Goal: Task Accomplishment & Management: Use online tool/utility

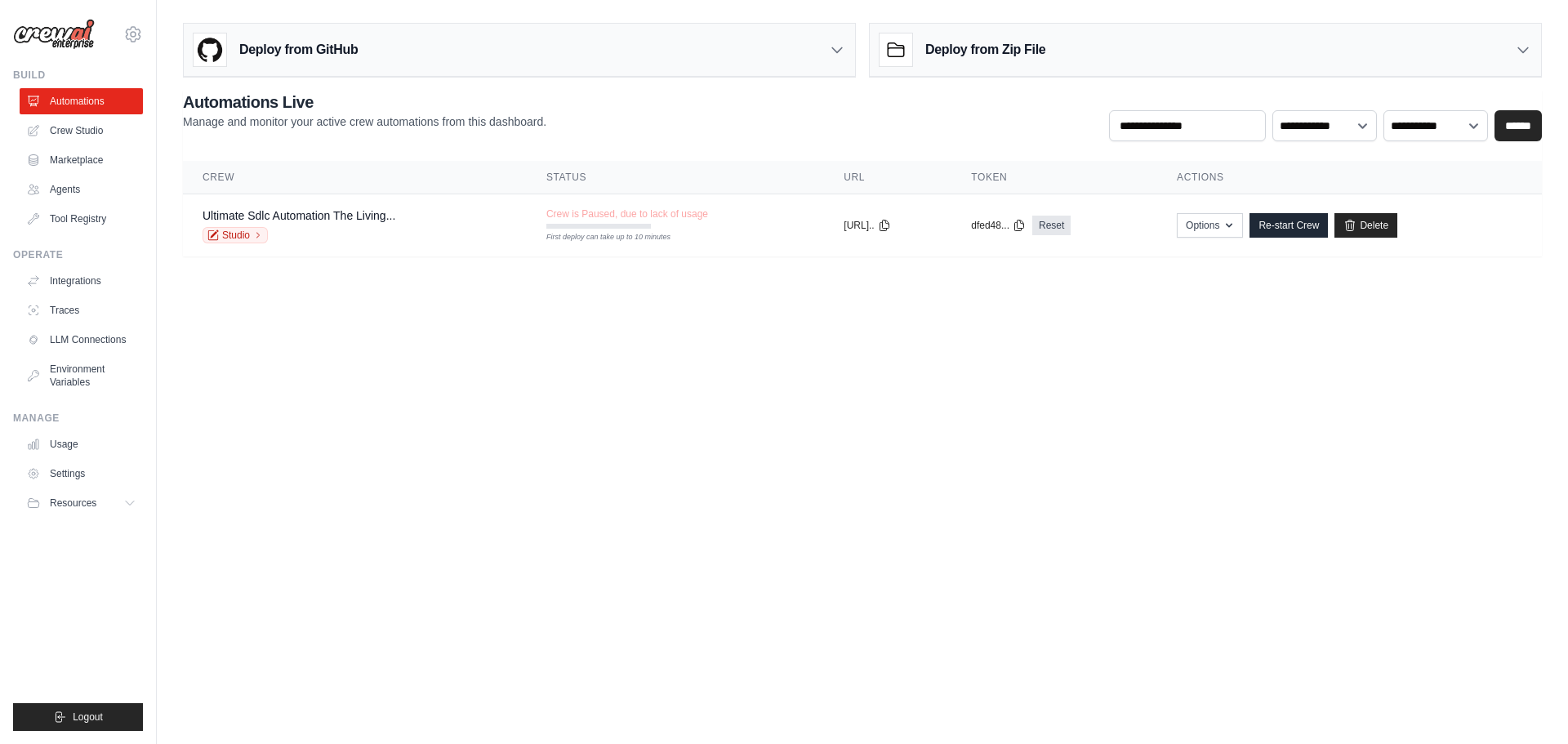
click at [531, 433] on body "adyrotaru@outlook.com Settings Build Automations Crew Studio" at bounding box center [784, 372] width 1568 height 744
click at [1312, 225] on link "Re-start Crew" at bounding box center [1289, 225] width 78 height 25
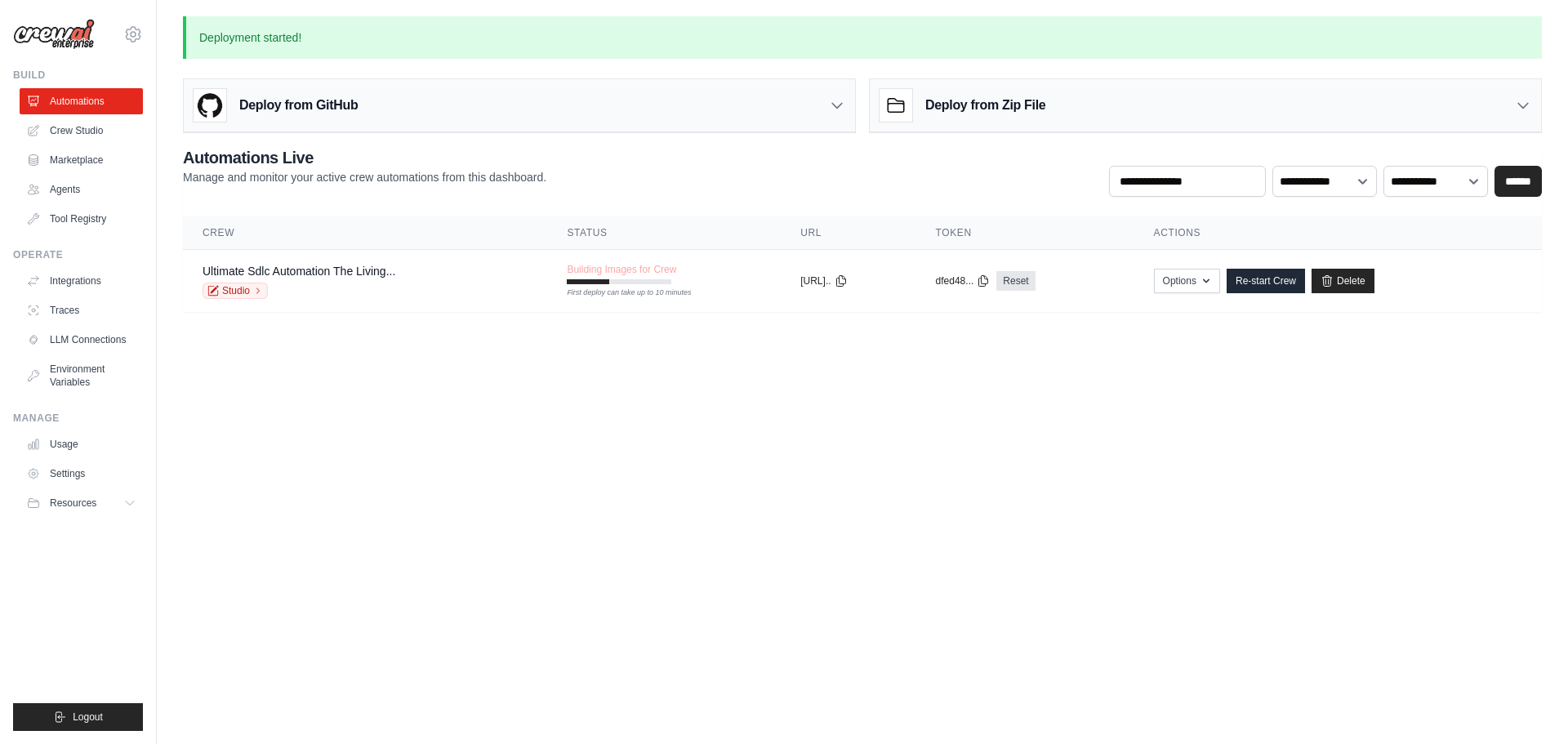
drag, startPoint x: 435, startPoint y: 477, endPoint x: 388, endPoint y: 488, distance: 48.3
click at [388, 488] on body "adyrotaru@outlook.com Settings Build Automations Crew Studio" at bounding box center [784, 372] width 1568 height 744
drag, startPoint x: 756, startPoint y: 406, endPoint x: 642, endPoint y: 426, distance: 115.7
click at [642, 426] on body "adyrotaru@outlook.com Settings Build Automations Crew Studio" at bounding box center [784, 372] width 1568 height 744
drag, startPoint x: 642, startPoint y: 426, endPoint x: 632, endPoint y: 429, distance: 10.4
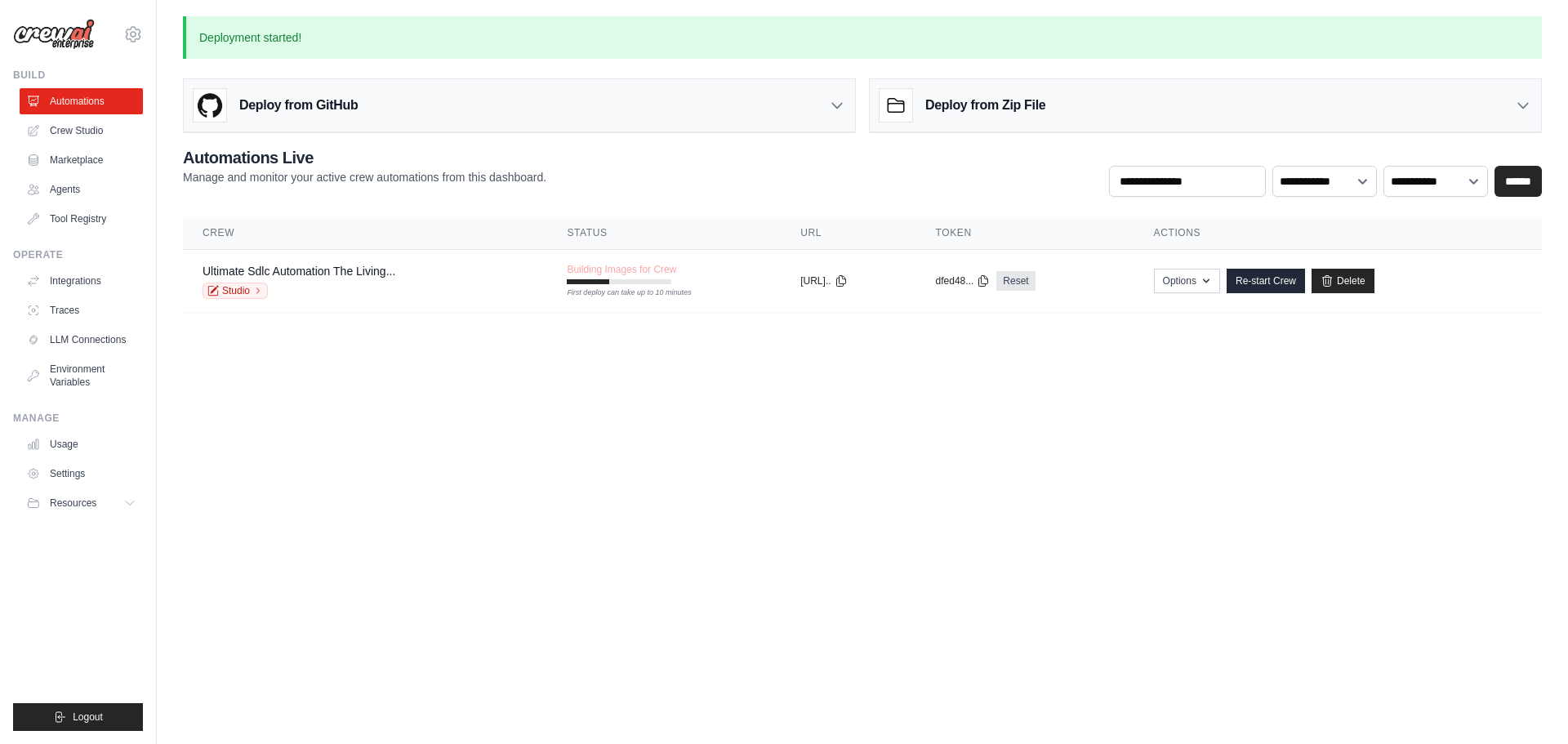
drag, startPoint x: 632, startPoint y: 429, endPoint x: 498, endPoint y: 451, distance: 135.8
click at [498, 451] on body "adyrotaru@outlook.com Settings Build Automations Crew Studio" at bounding box center [784, 372] width 1568 height 744
drag, startPoint x: 738, startPoint y: 432, endPoint x: 548, endPoint y: 454, distance: 191.3
click at [548, 454] on body "adyrotaru@outlook.com Settings Build Automations Crew Studio" at bounding box center [784, 372] width 1568 height 744
drag, startPoint x: 674, startPoint y: 457, endPoint x: 665, endPoint y: 468, distance: 14.2
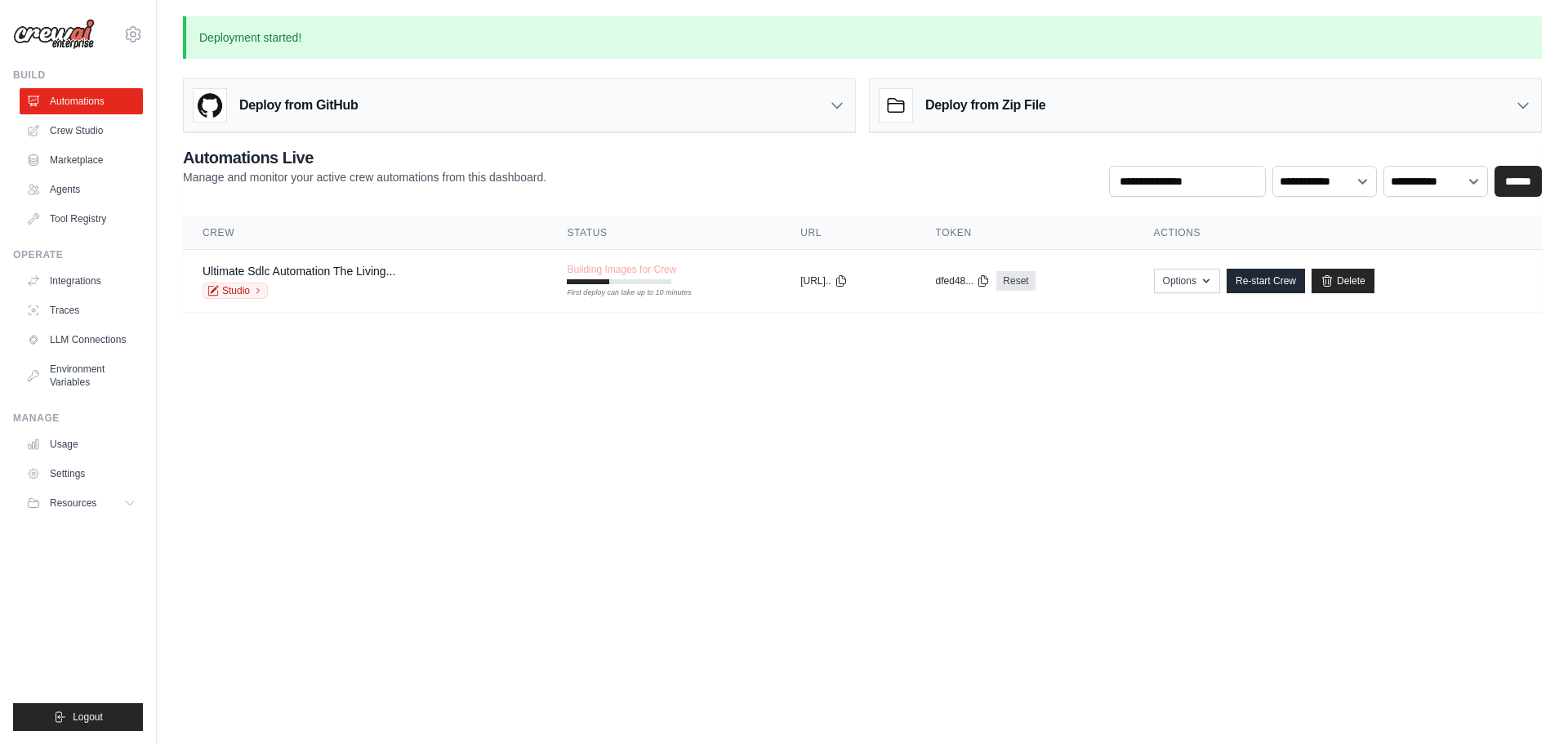
drag, startPoint x: 665, startPoint y: 468, endPoint x: 487, endPoint y: 544, distance: 193.5
click at [487, 544] on body "adyrotaru@outlook.com Settings Build Automations Crew Studio" at bounding box center [784, 372] width 1568 height 744
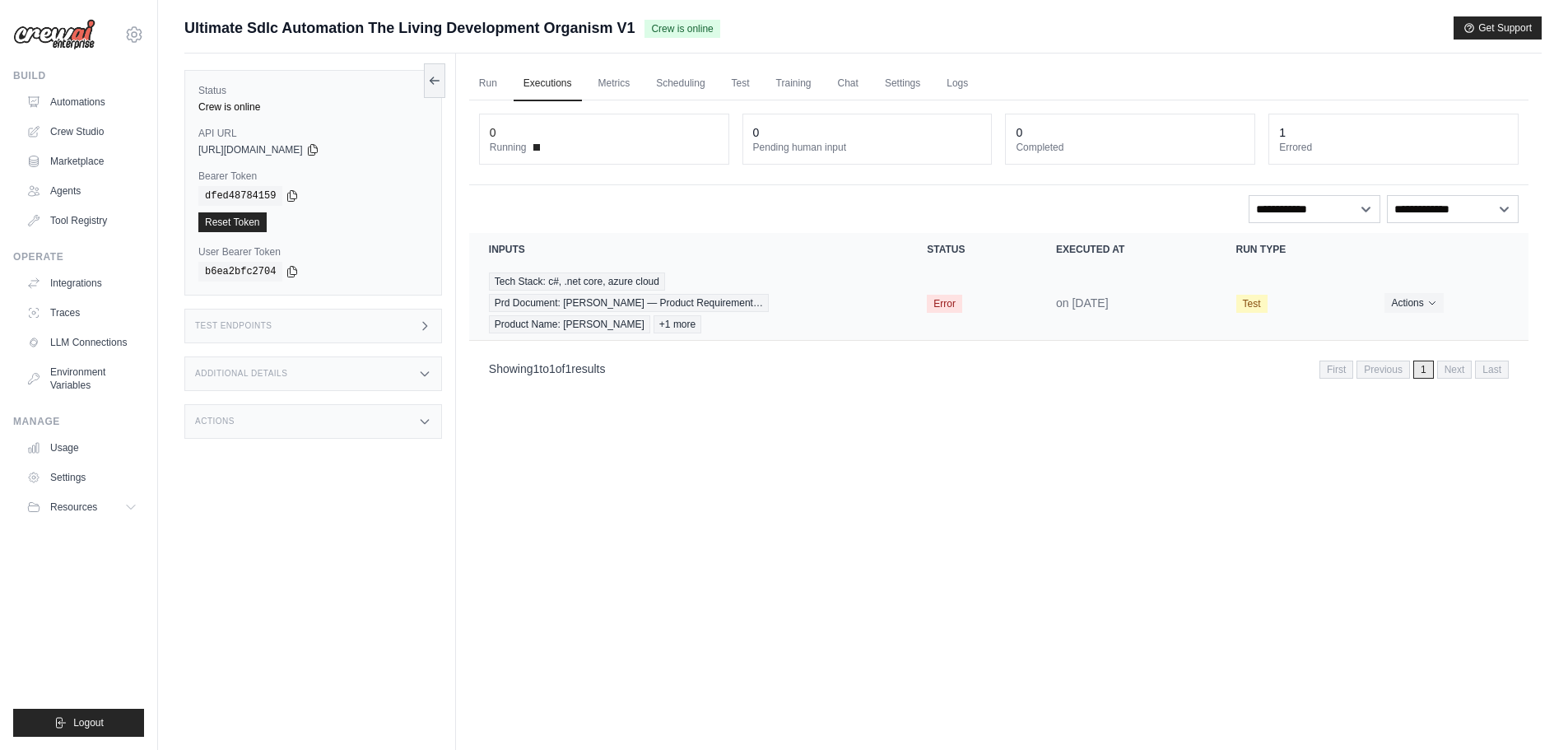
click at [938, 302] on span "Error" at bounding box center [944, 304] width 35 height 18
click at [650, 315] on span "Product Name: servio" at bounding box center [570, 324] width 162 height 18
click at [1408, 288] on td "Actions View Details Delete" at bounding box center [1447, 303] width 163 height 75
click at [1406, 297] on button "Actions" at bounding box center [1414, 302] width 58 height 20
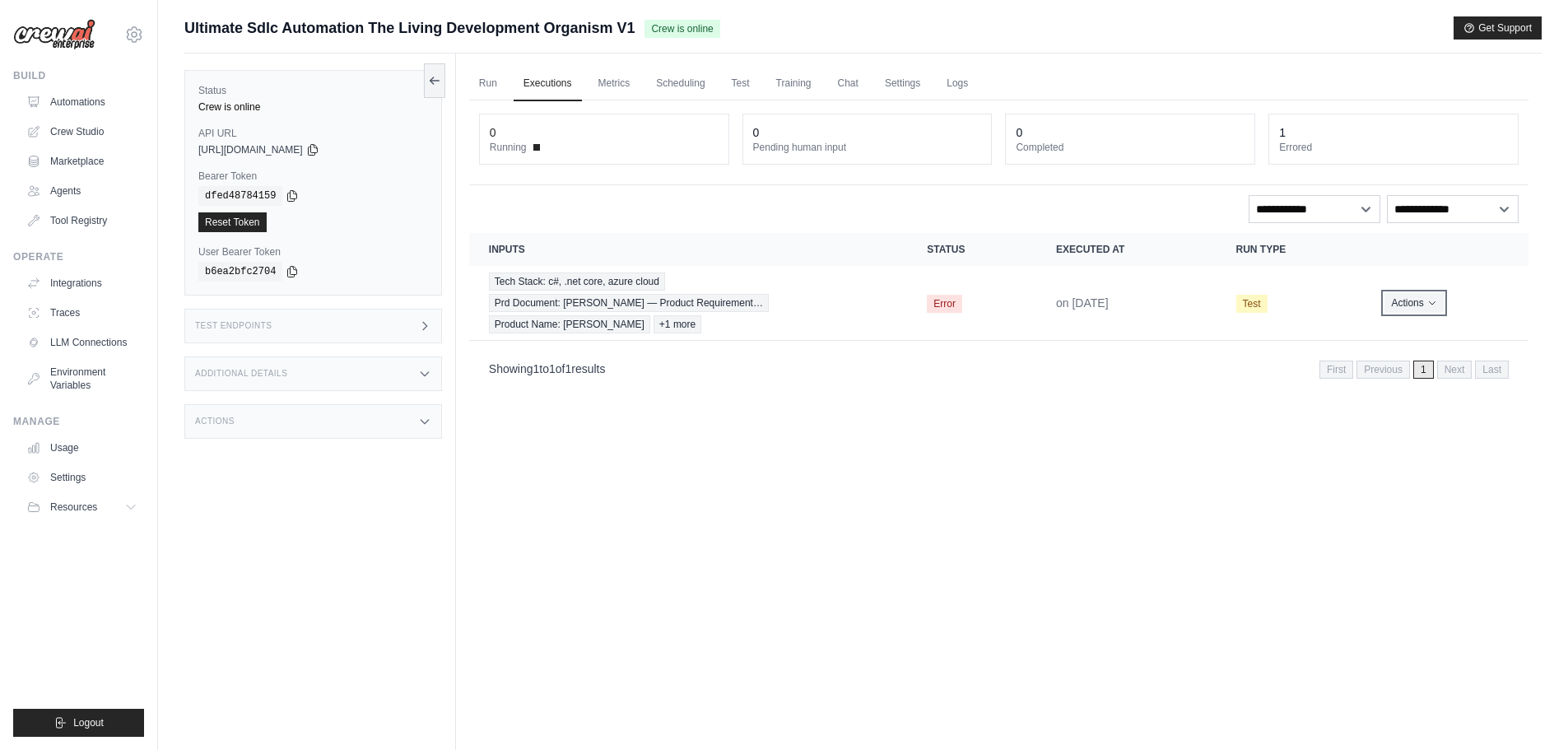
click at [1406, 297] on button "Actions" at bounding box center [1414, 303] width 58 height 20
click at [1431, 353] on button "Delete" at bounding box center [1456, 357] width 105 height 26
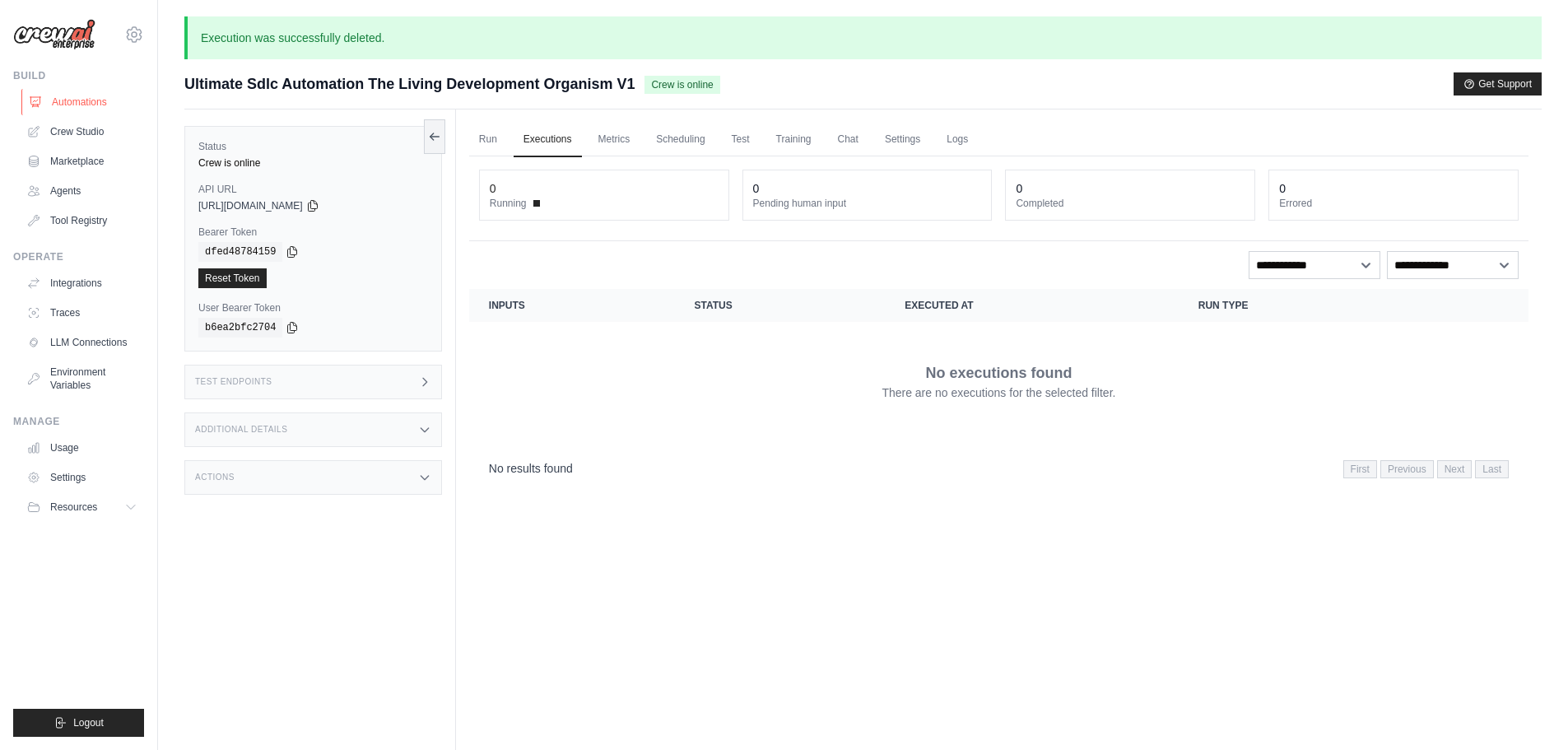
click at [92, 101] on link "Automations" at bounding box center [84, 101] width 124 height 26
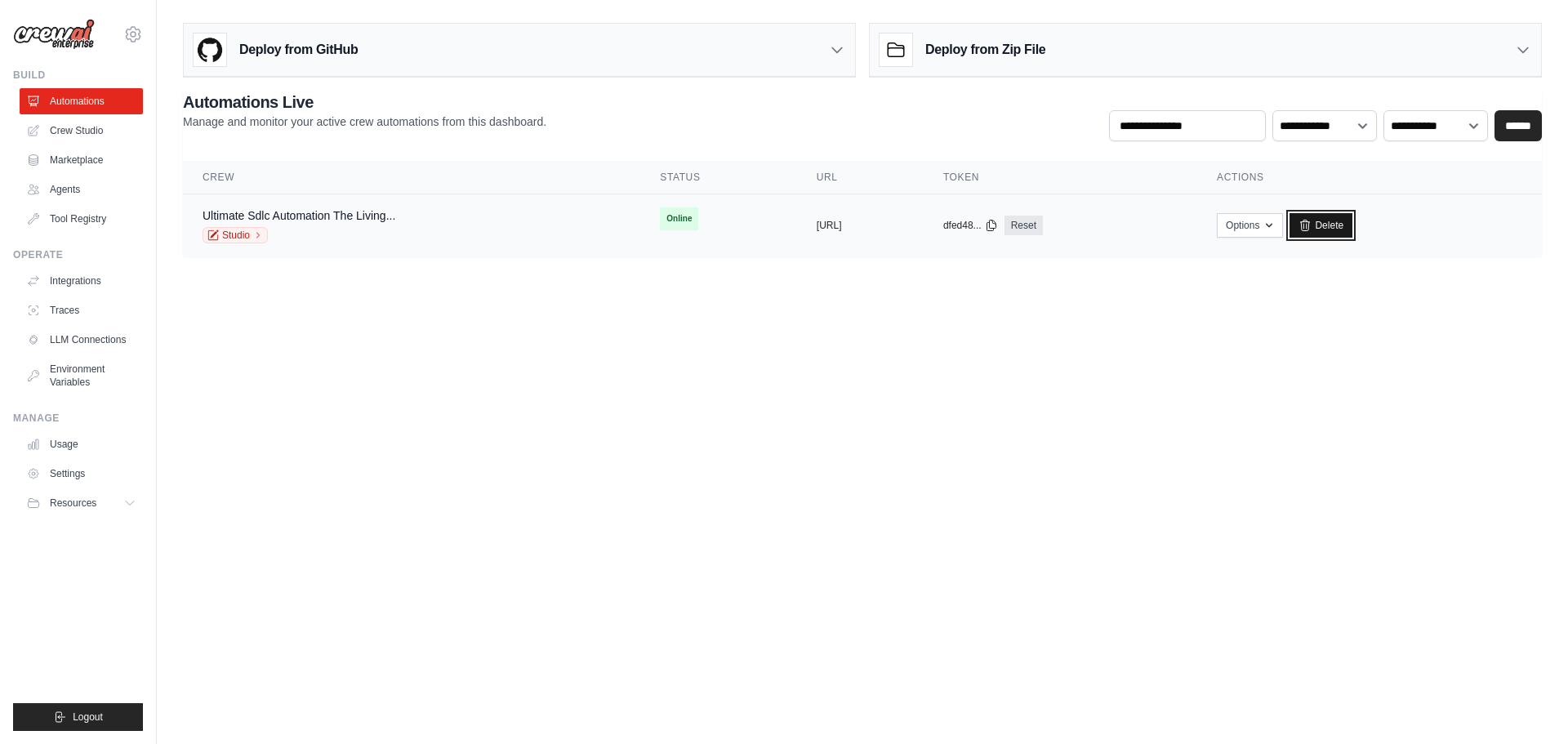
click at [1352, 225] on link "Delete" at bounding box center [1321, 225] width 63 height 25
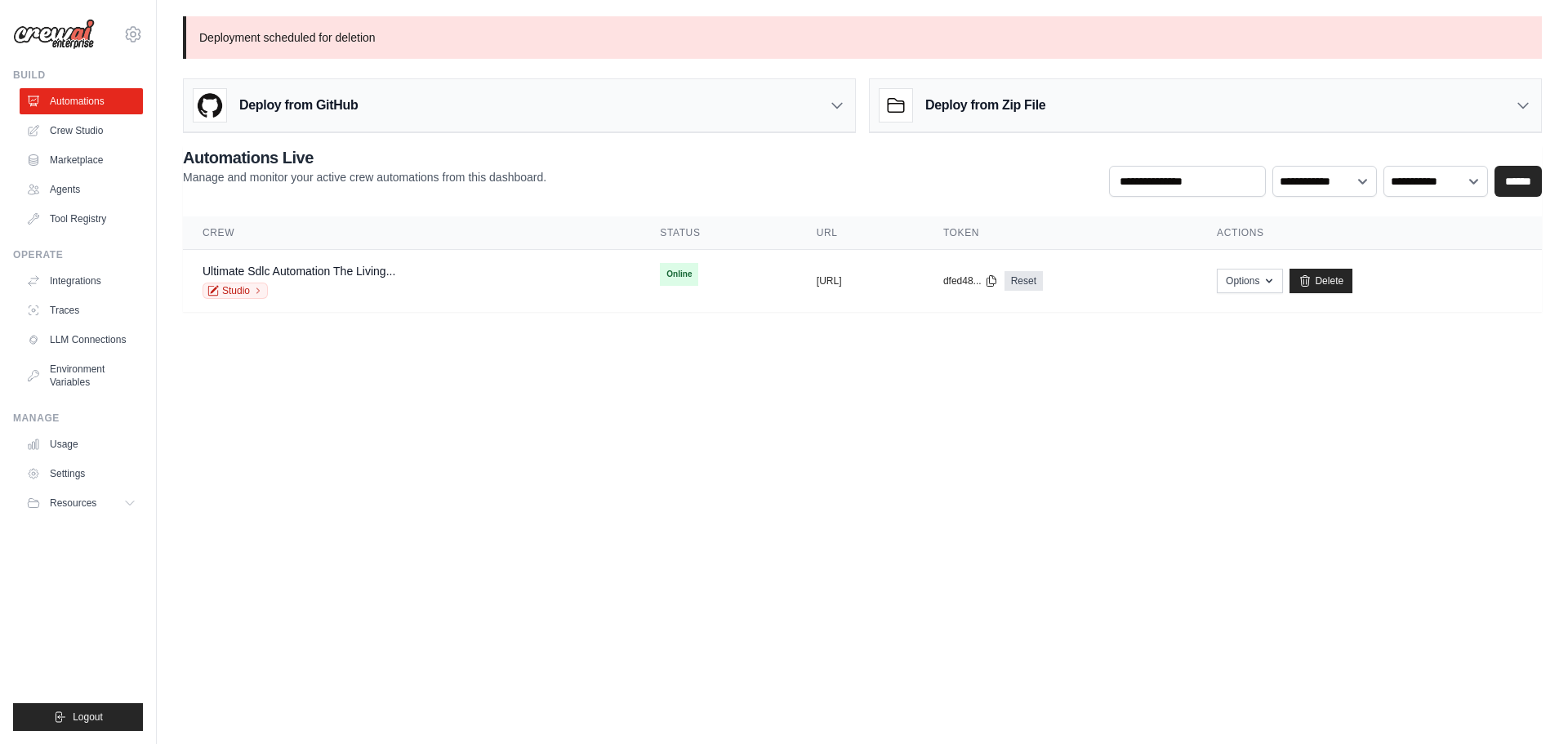
click at [68, 130] on link "Crew Studio" at bounding box center [81, 130] width 123 height 26
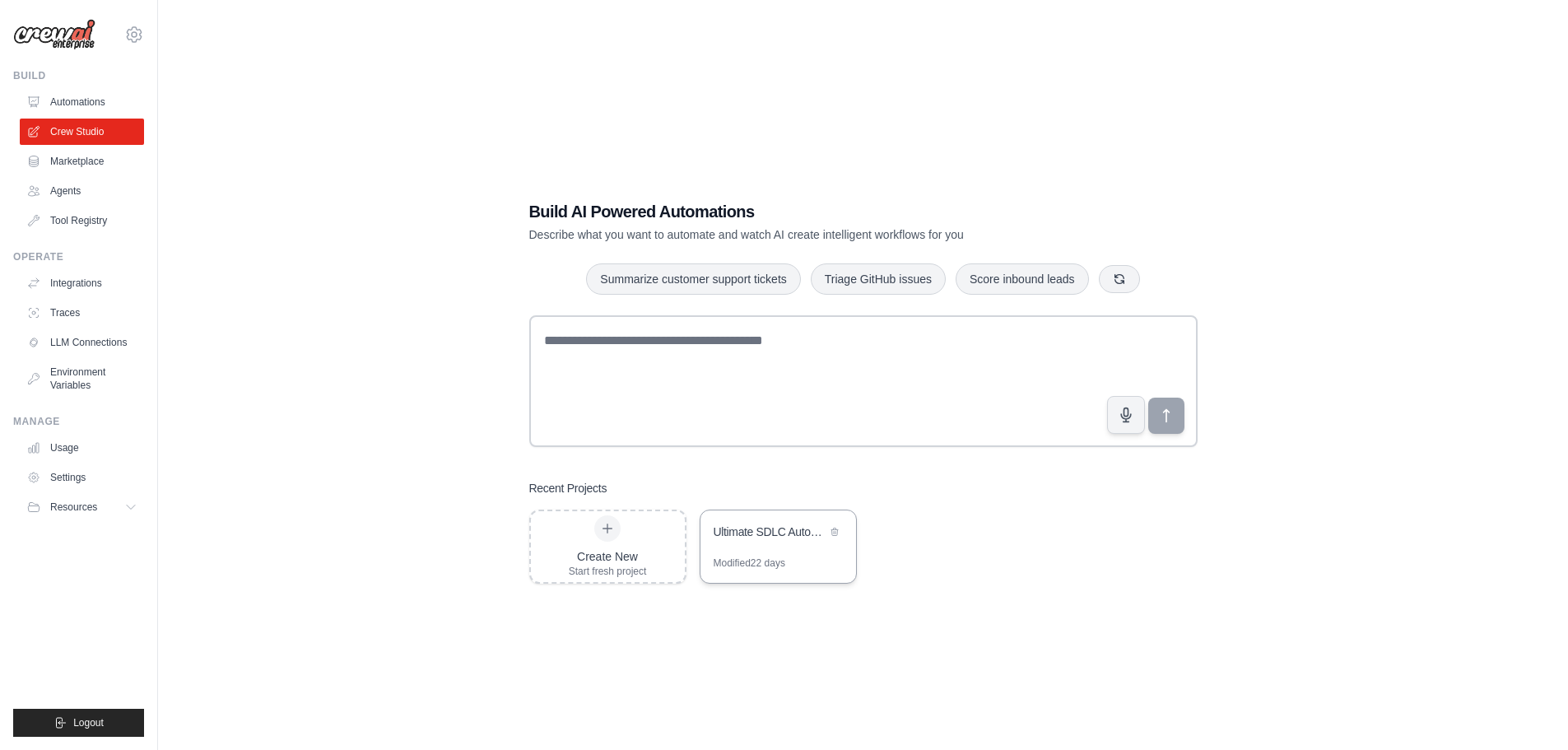
click at [767, 553] on div "Ultimate SDLC Automation - The Living Development Organism" at bounding box center [778, 533] width 155 height 46
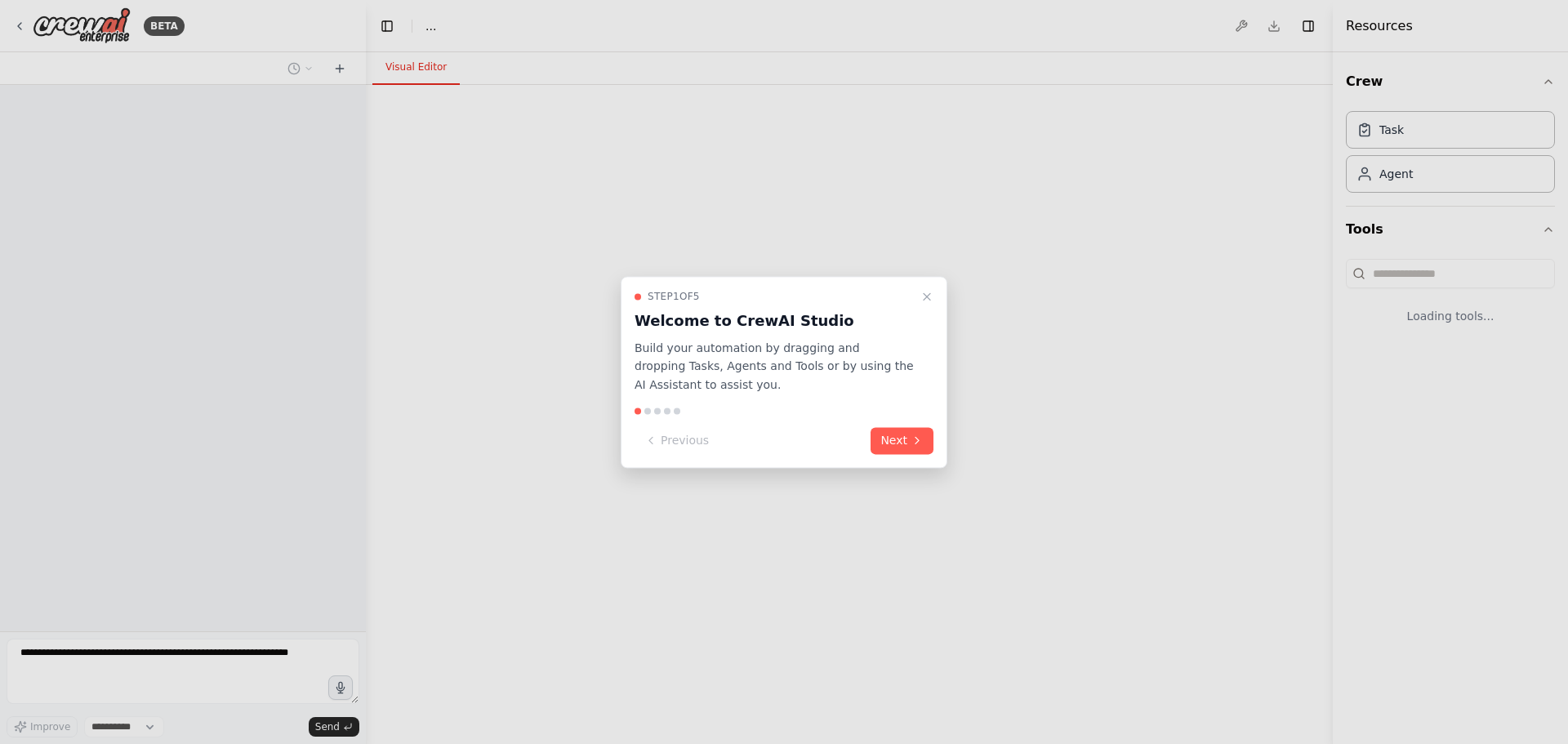
select select "****"
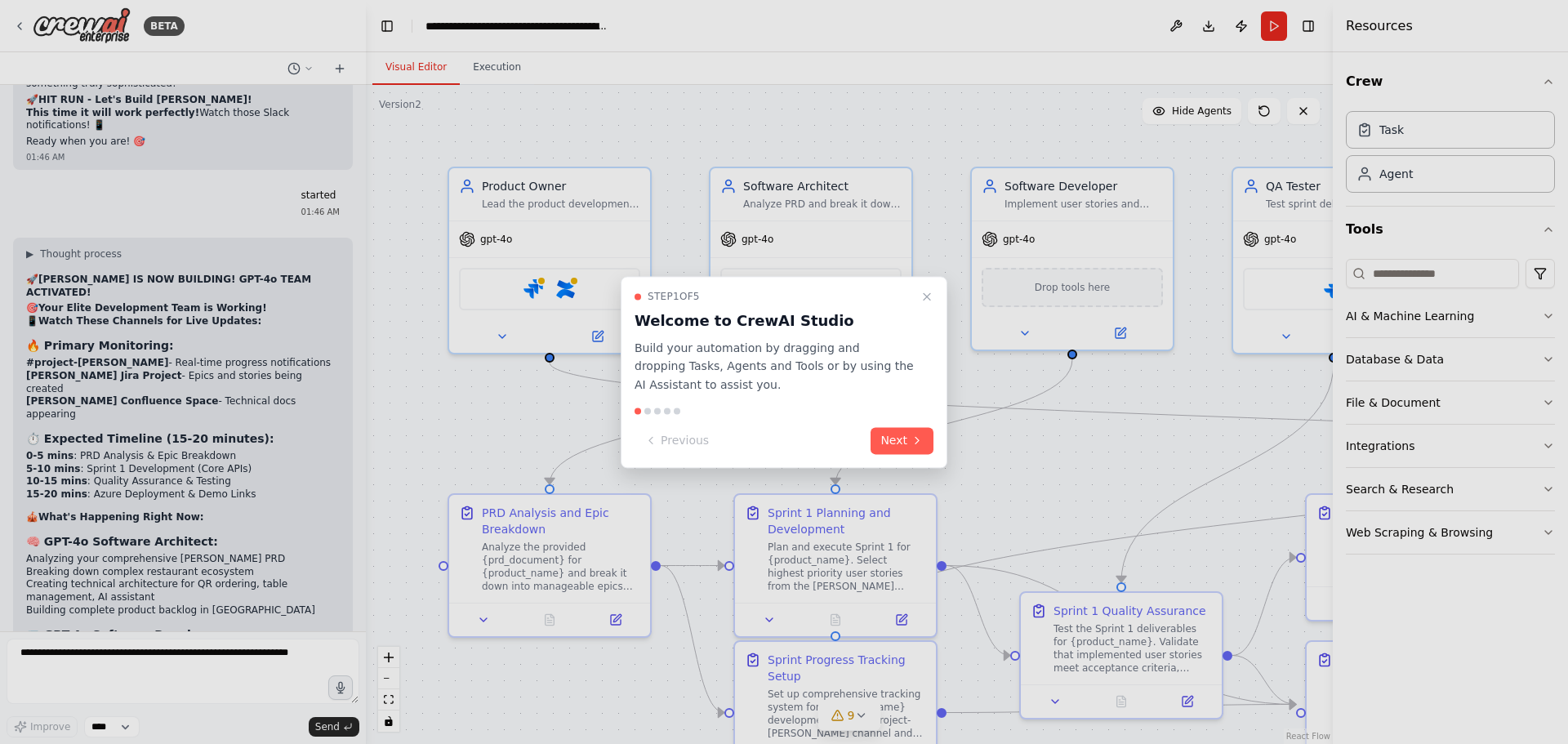
scroll to position [37472, 0]
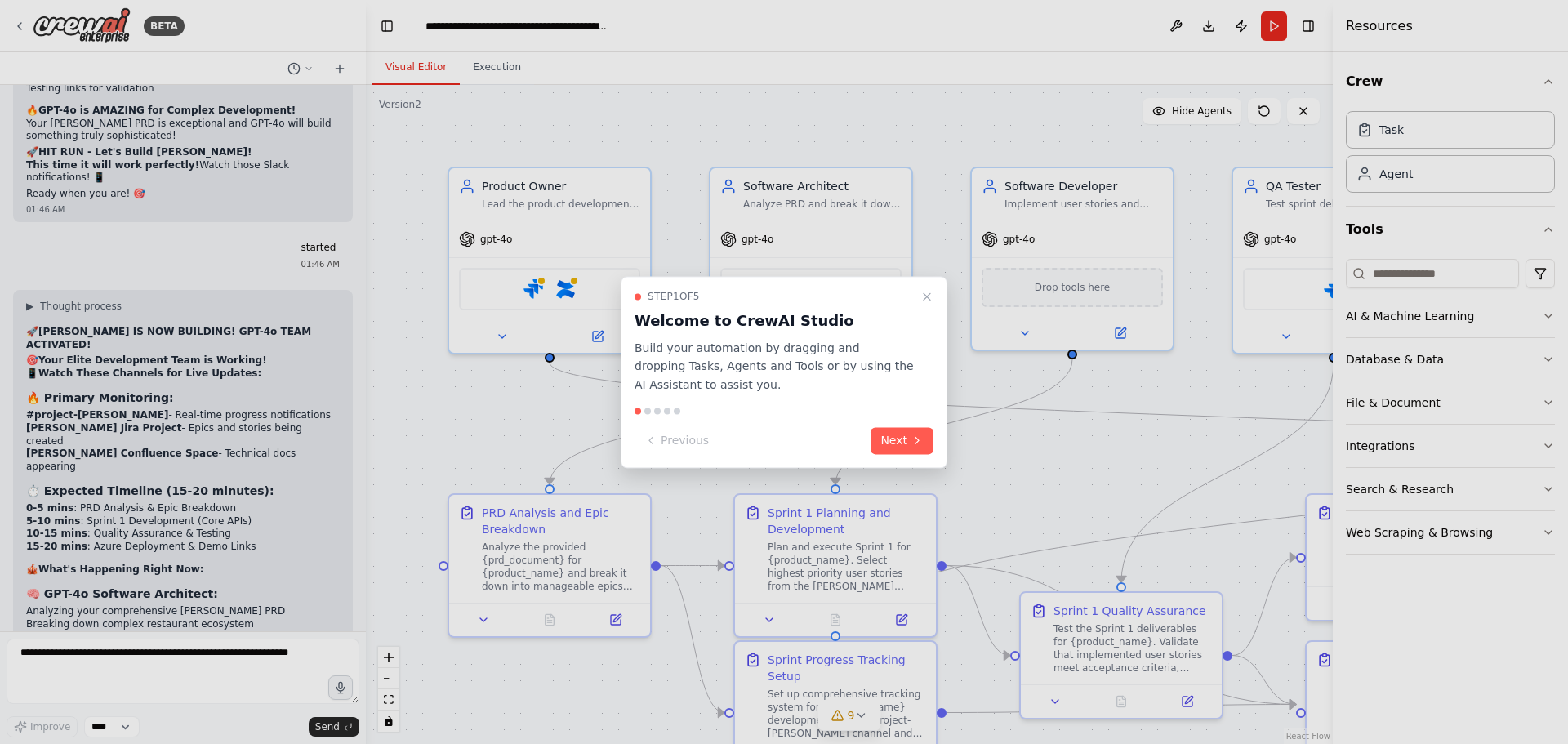
click at [739, 363] on p "Build your automation by dragging and dropping Tasks, Agents and Tools or by us…" at bounding box center [774, 366] width 280 height 55
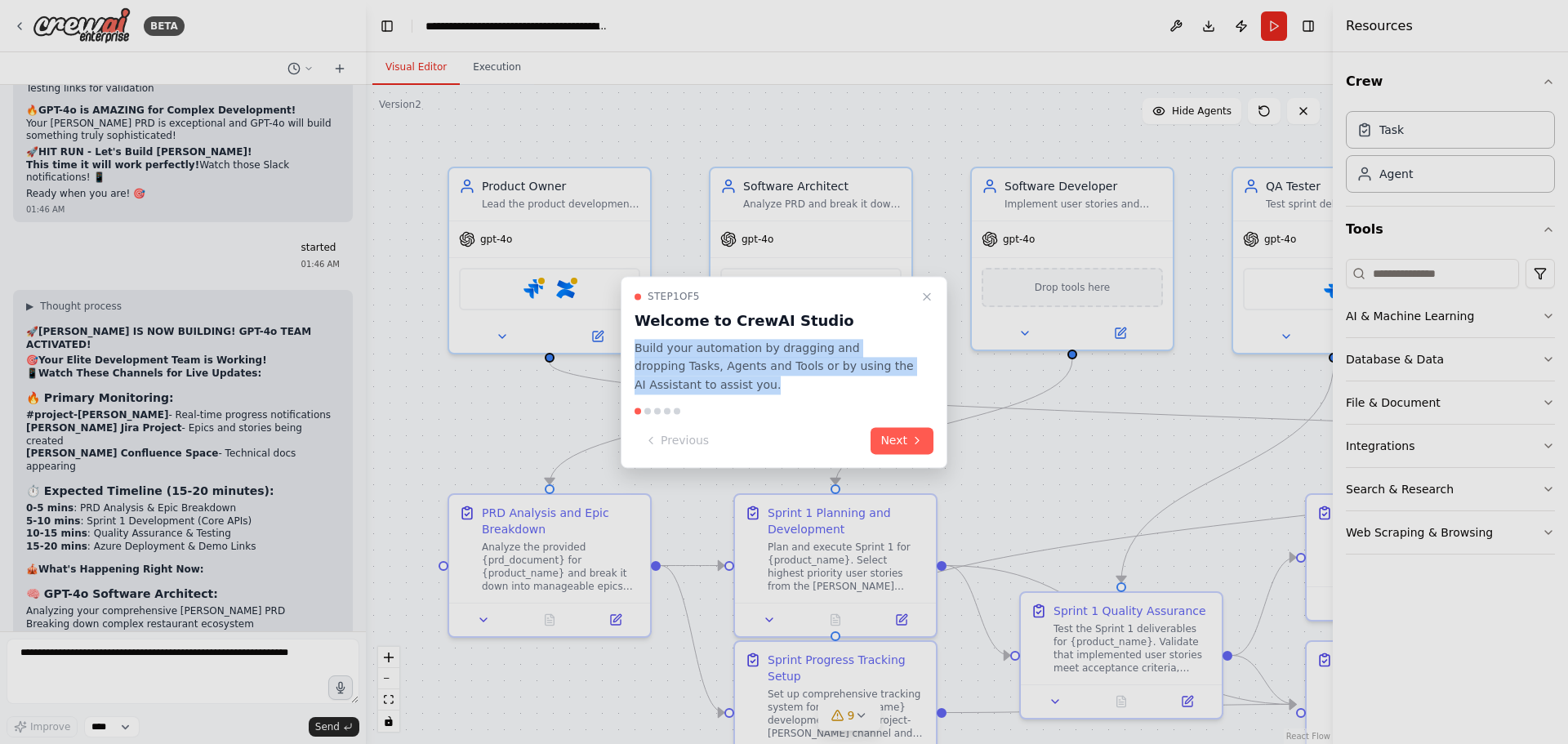
click at [739, 363] on p "Build your automation by dragging and dropping Tasks, Agents and Tools or by us…" at bounding box center [774, 366] width 280 height 55
click at [744, 364] on p "Build your automation by dragging and dropping Tasks, Agents and Tools or by us…" at bounding box center [774, 366] width 280 height 55
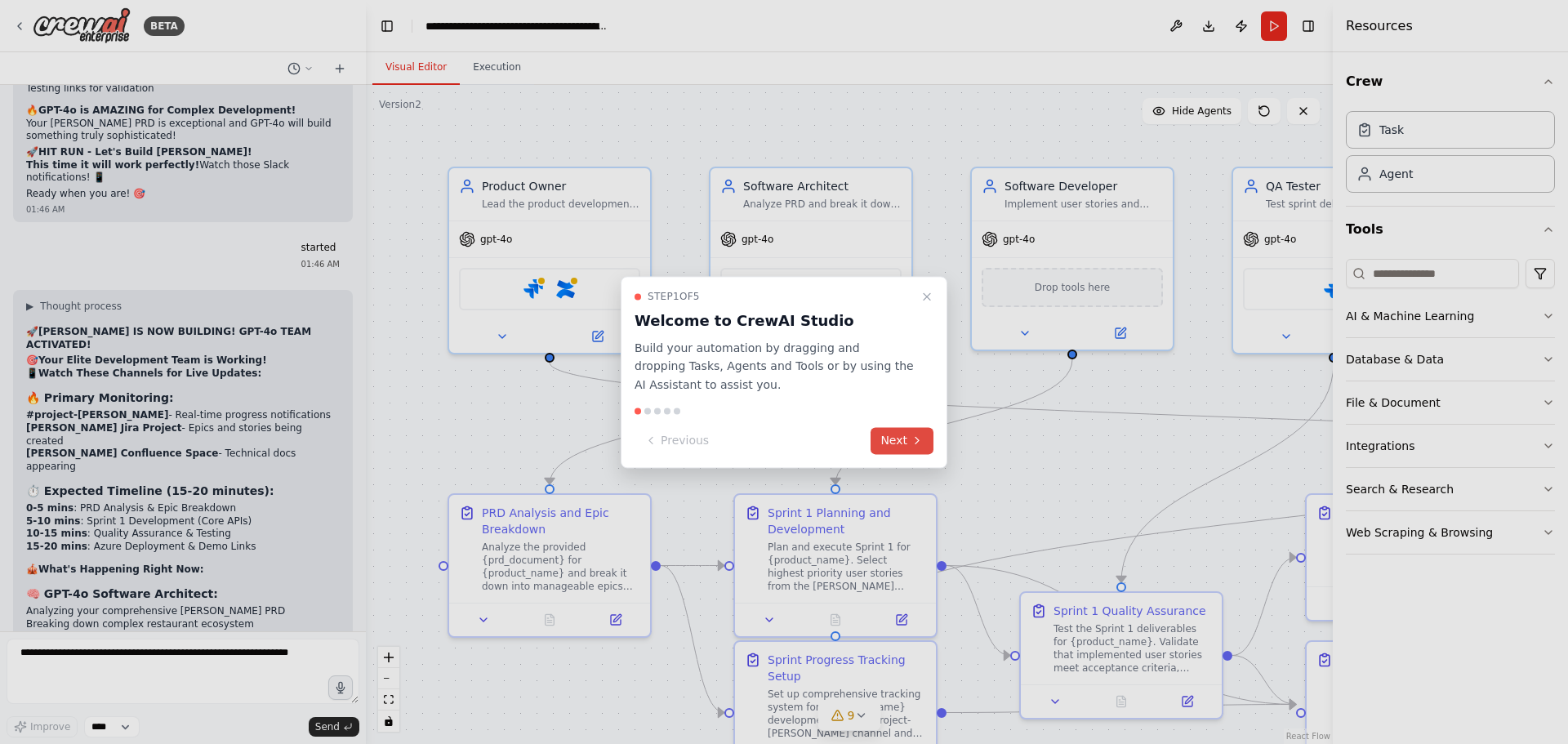
click at [901, 446] on button "Next" at bounding box center [902, 440] width 63 height 27
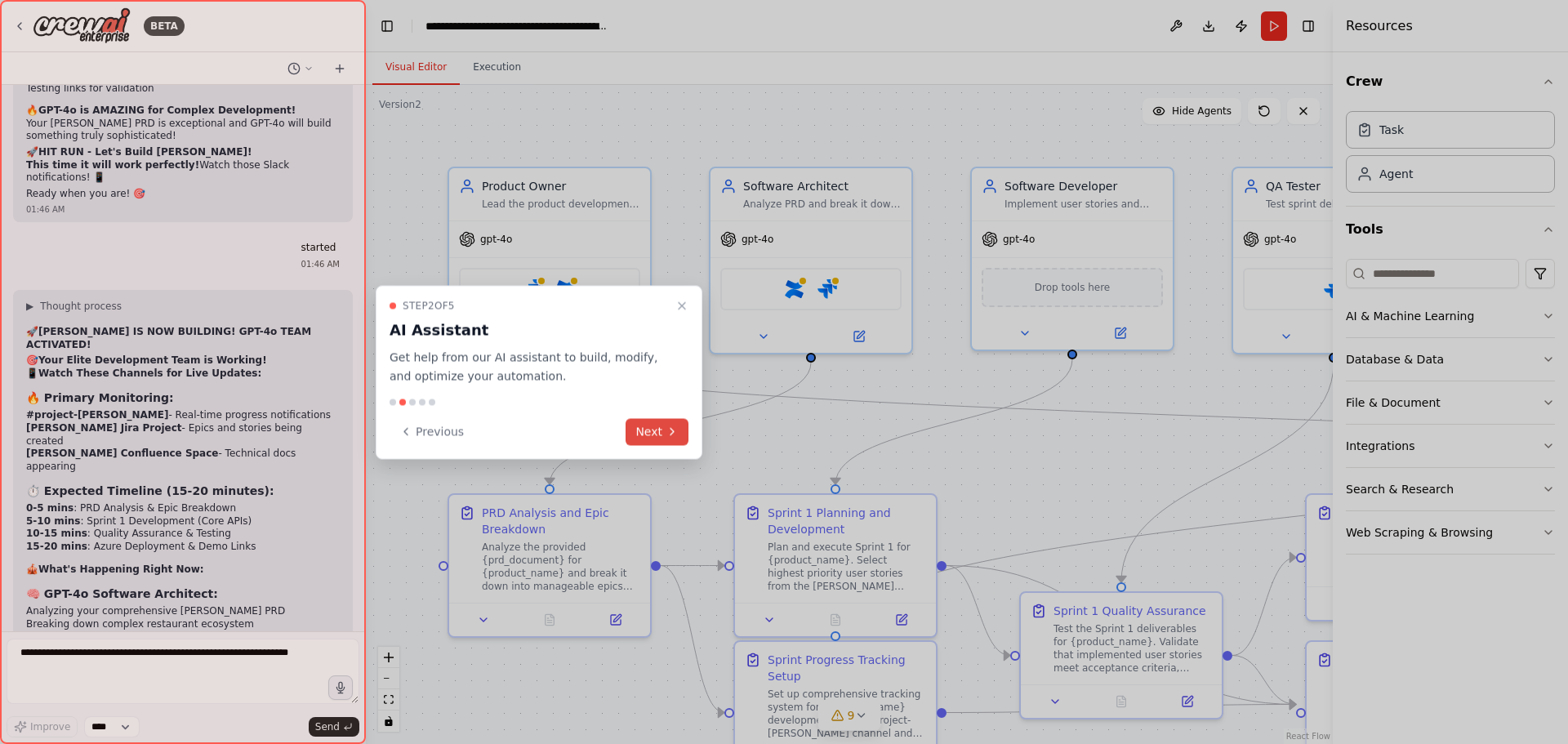
click at [657, 436] on button "Next" at bounding box center [657, 431] width 63 height 27
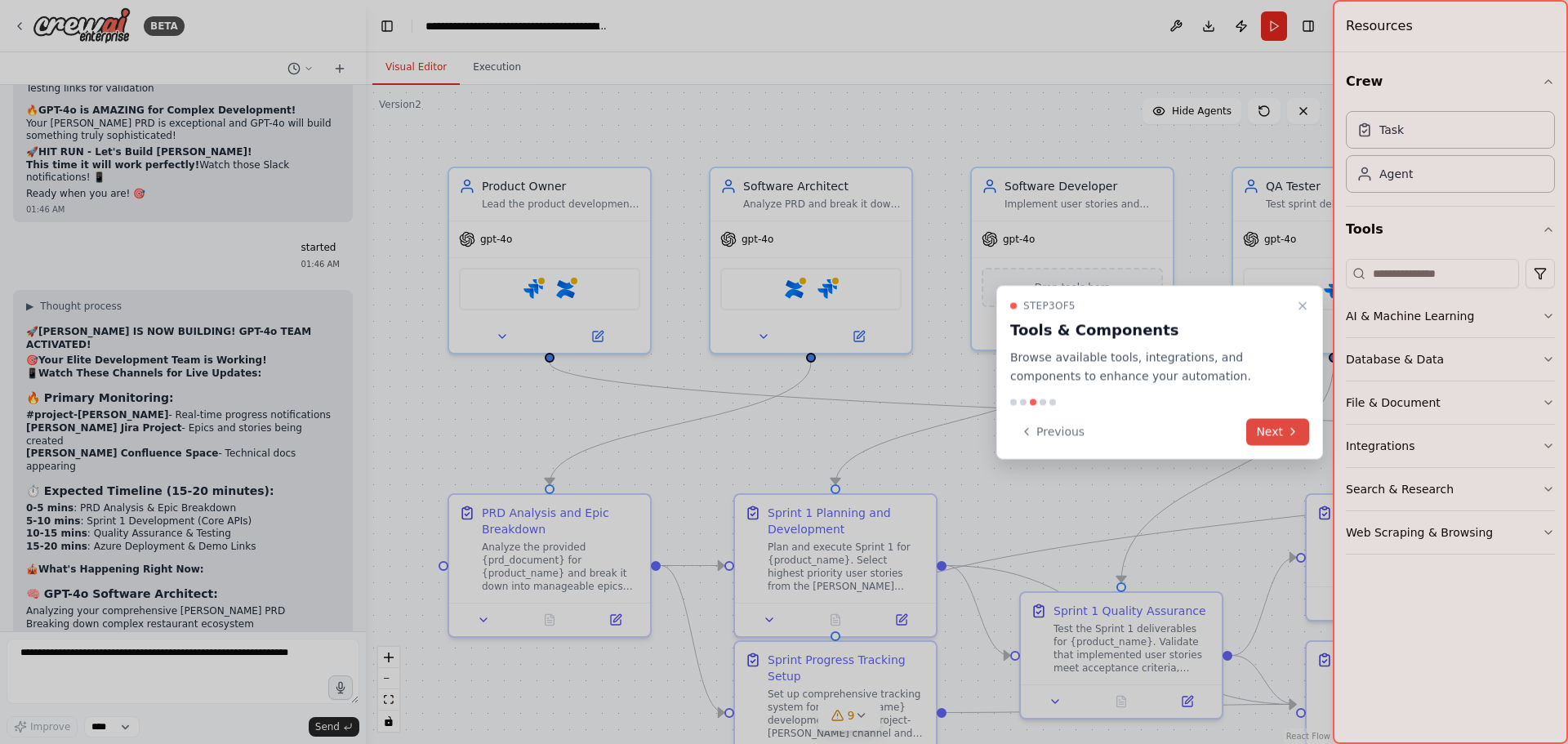
click at [1279, 432] on button "Next" at bounding box center [1278, 431] width 63 height 27
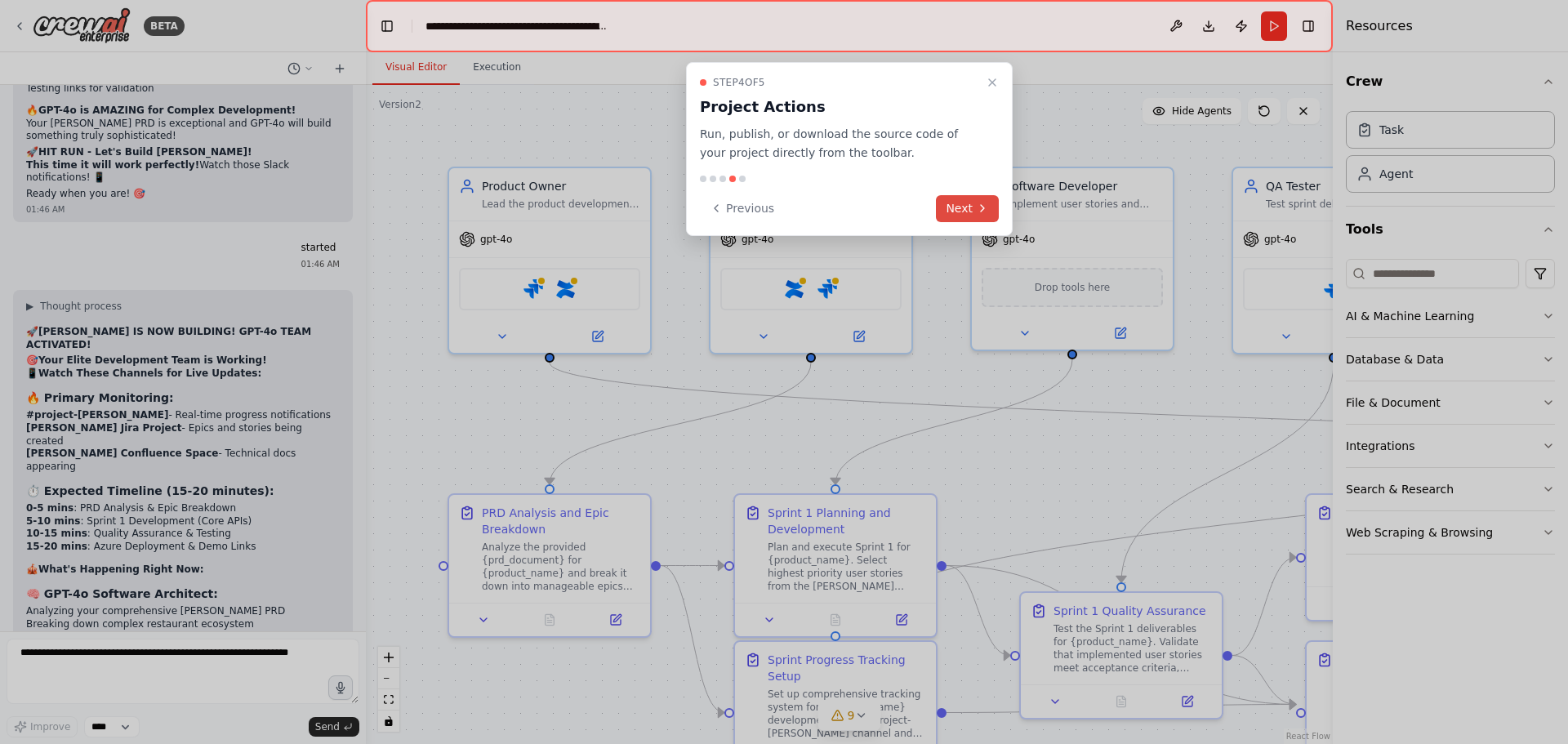
click at [963, 207] on button "Next" at bounding box center [968, 208] width 63 height 27
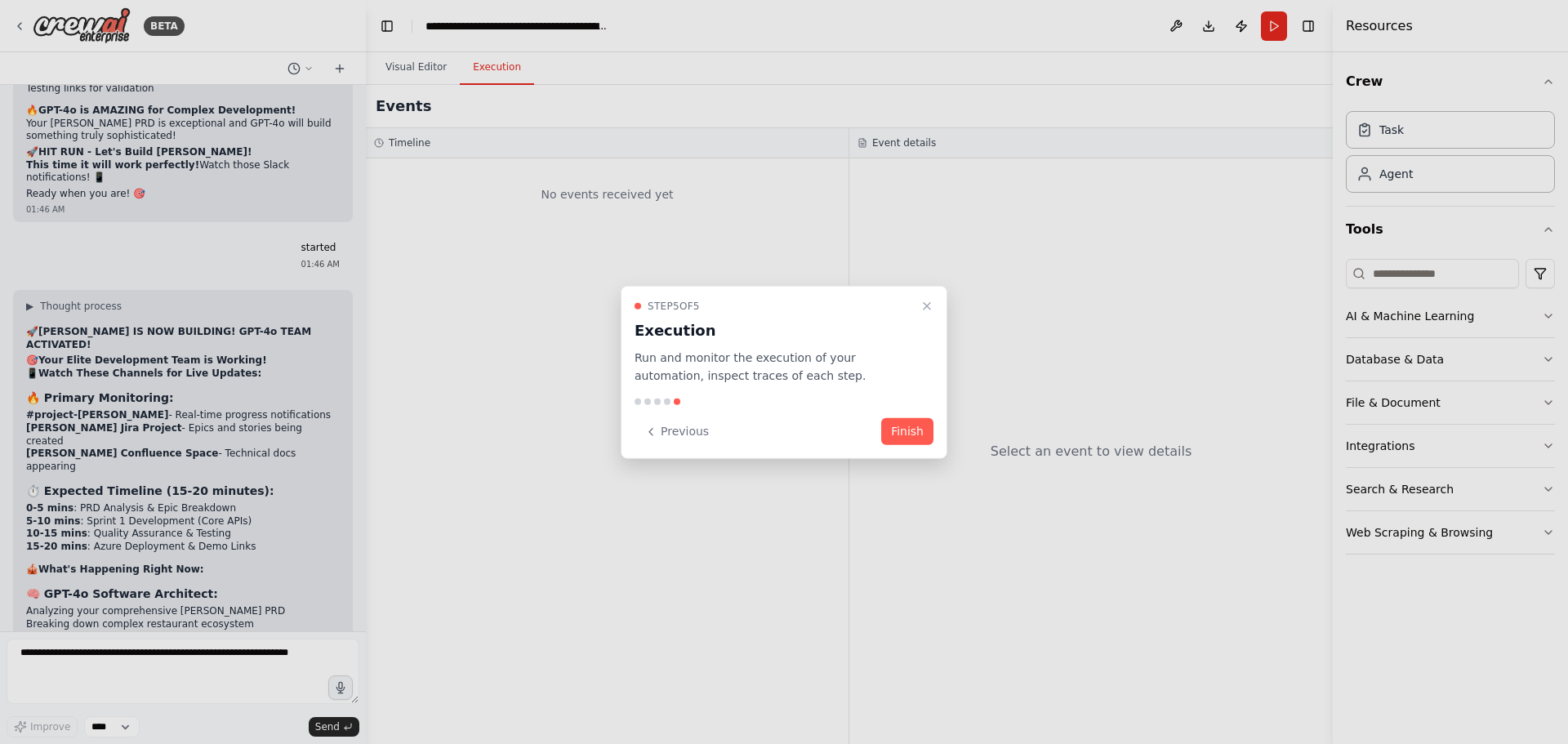
click at [708, 364] on p "Run and monitor the execution of your automation, inspect traces of each step." at bounding box center [774, 367] width 280 height 37
click at [812, 356] on p "Run and monitor the execution of your automation, inspect traces of each step." at bounding box center [774, 367] width 280 height 37
click at [912, 439] on button "Finish" at bounding box center [907, 431] width 53 height 27
